Goal: Task Accomplishment & Management: Complete application form

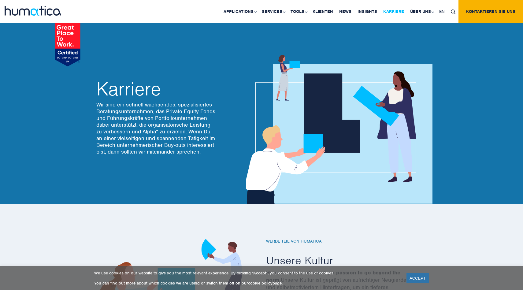
click at [392, 13] on link "Karriere" at bounding box center [393, 11] width 27 height 23
click at [396, 13] on link "Karriere" at bounding box center [393, 11] width 27 height 23
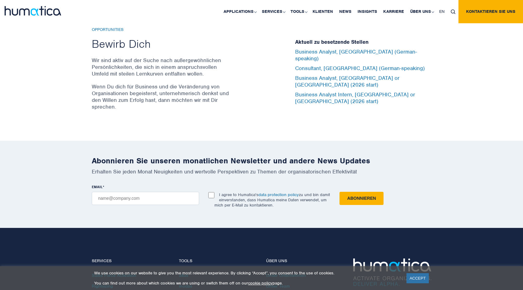
scroll to position [2050, 0]
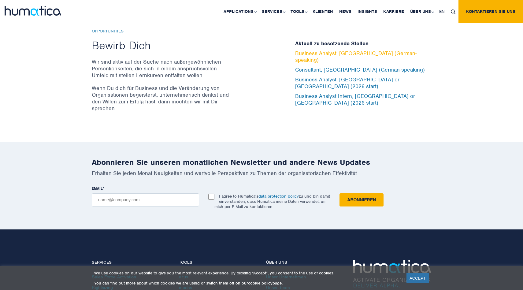
click at [352, 61] on link "Business Analyst, [GEOGRAPHIC_DATA] (German-speaking)" at bounding box center [356, 56] width 122 height 13
